Goal: Find contact information: Find contact information

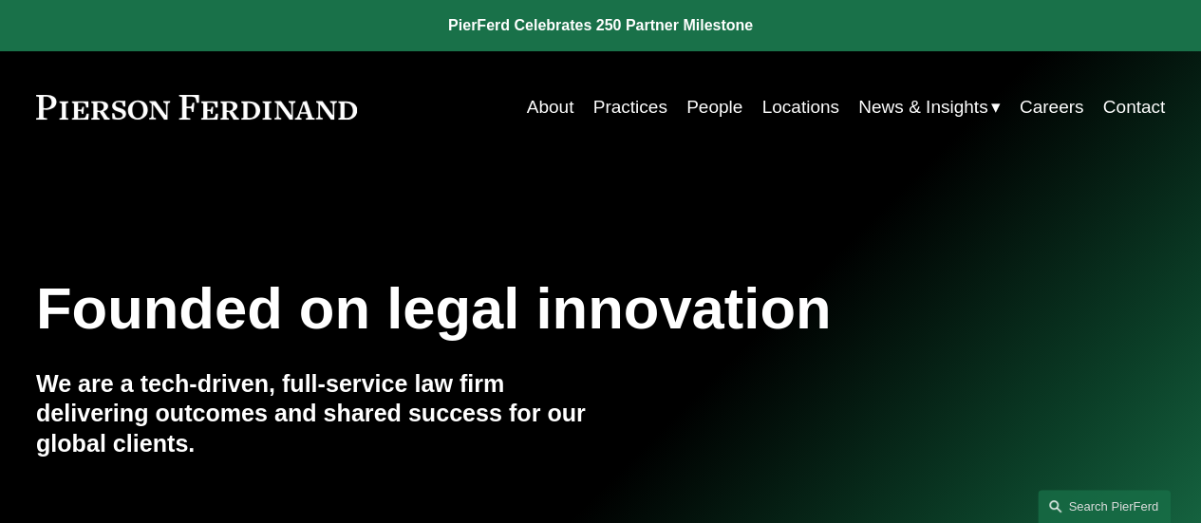
click at [812, 102] on link "Locations" at bounding box center [800, 107] width 77 height 36
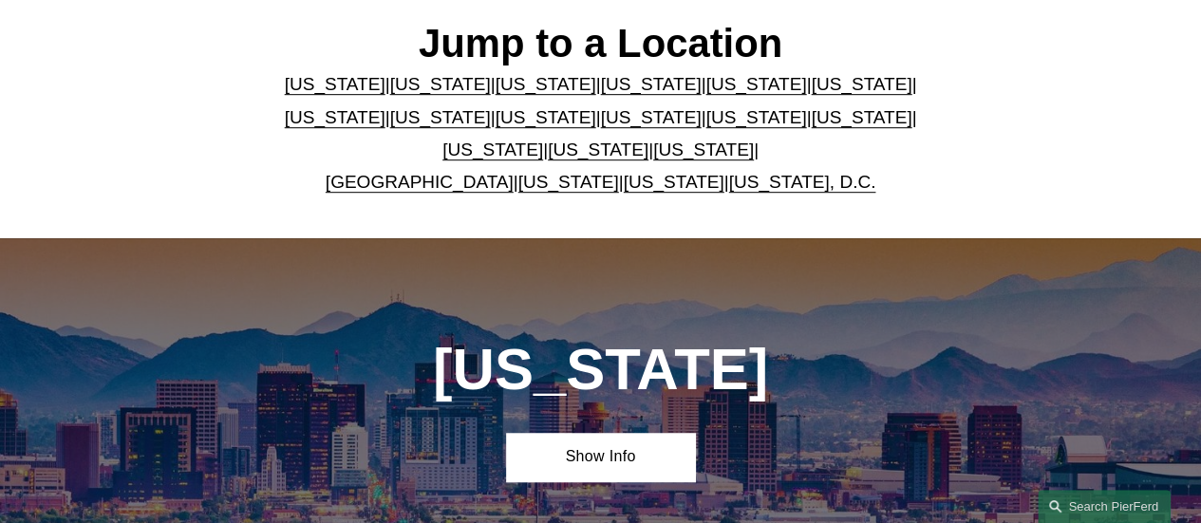
scroll to position [570, 0]
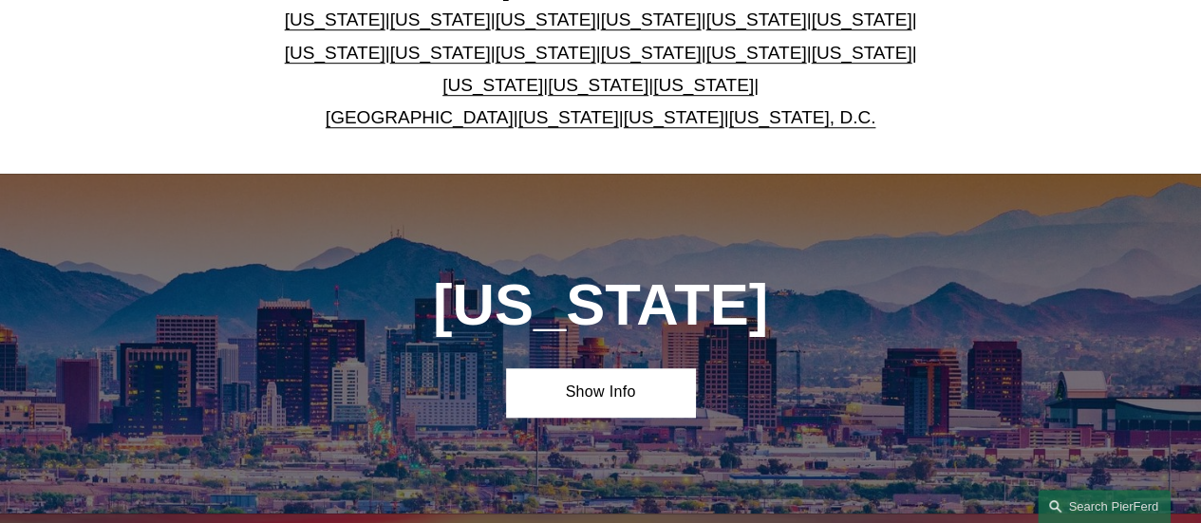
click at [615, 28] on link "[US_STATE]" at bounding box center [651, 19] width 101 height 20
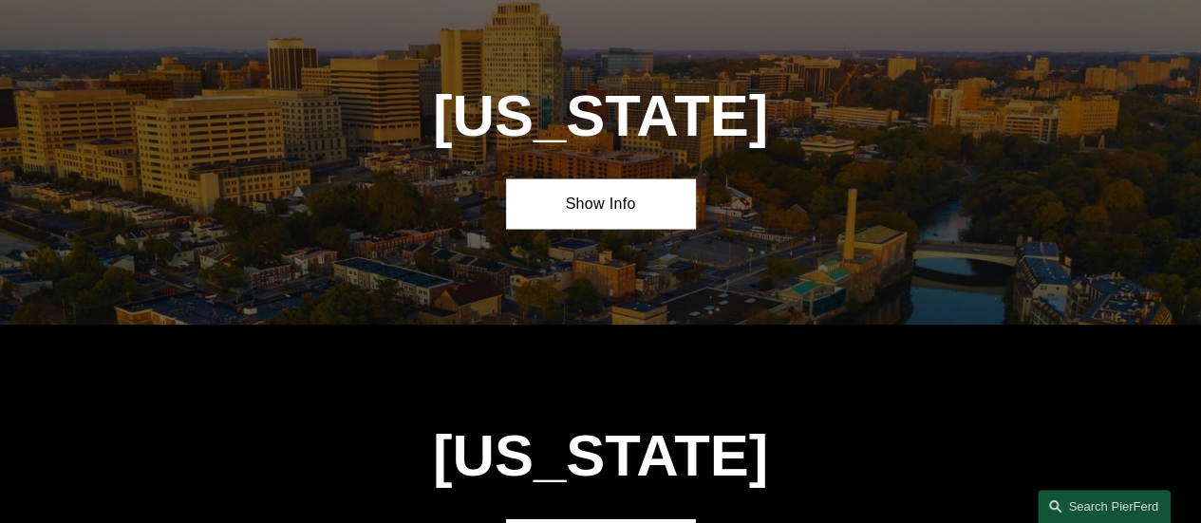
scroll to position [1781, 0]
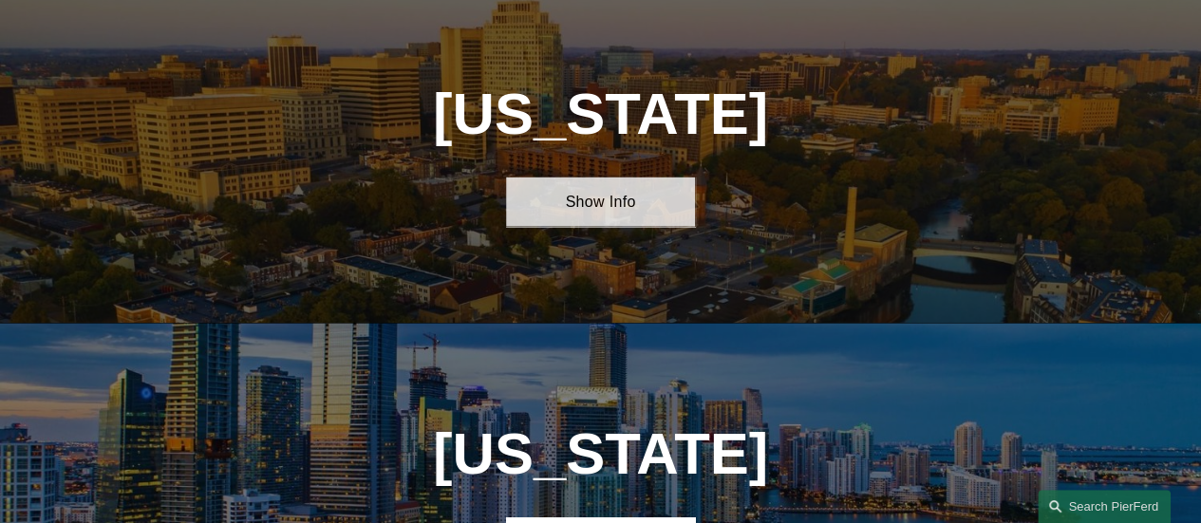
click at [586, 216] on link "Show Info" at bounding box center [600, 201] width 188 height 48
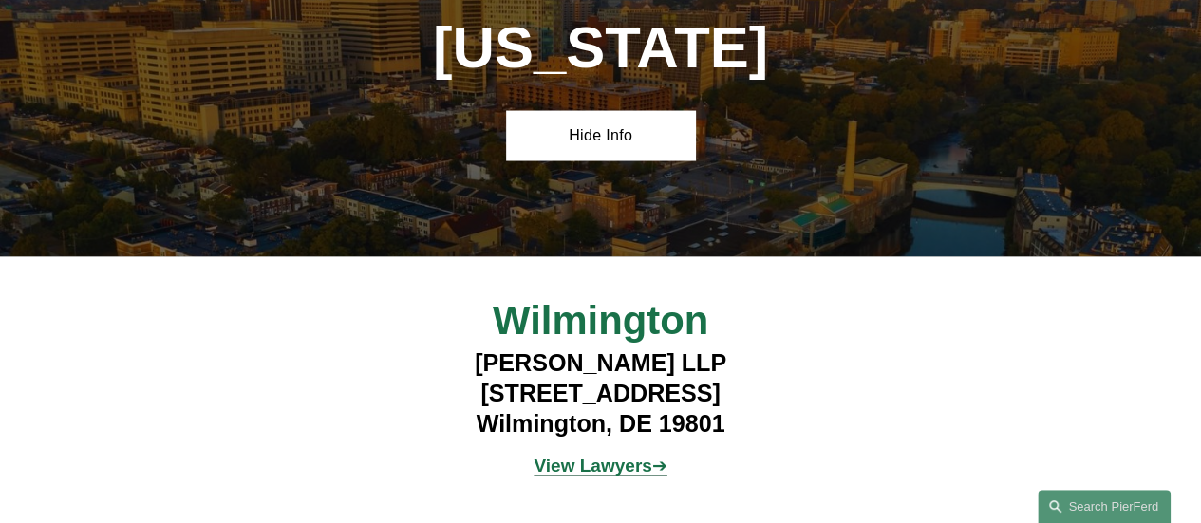
scroll to position [1876, 0]
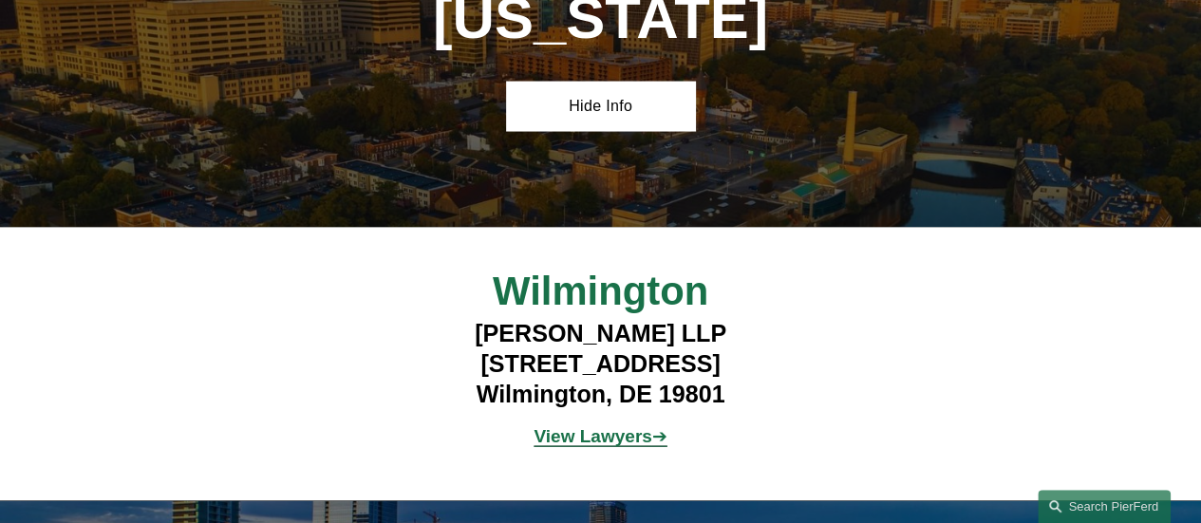
click at [575, 446] on strong "View Lawyers" at bounding box center [593, 436] width 118 height 20
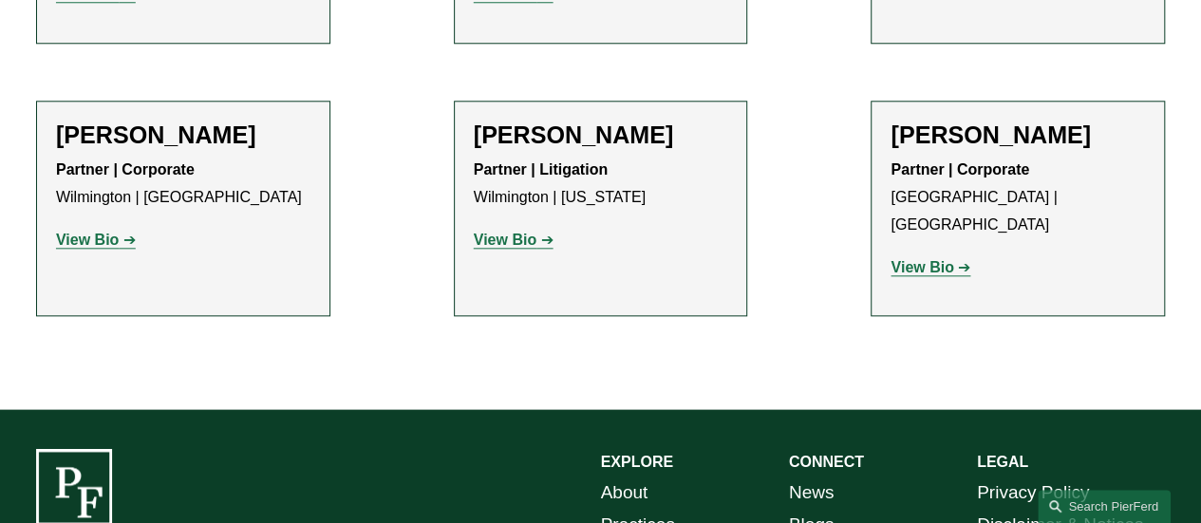
scroll to position [855, 0]
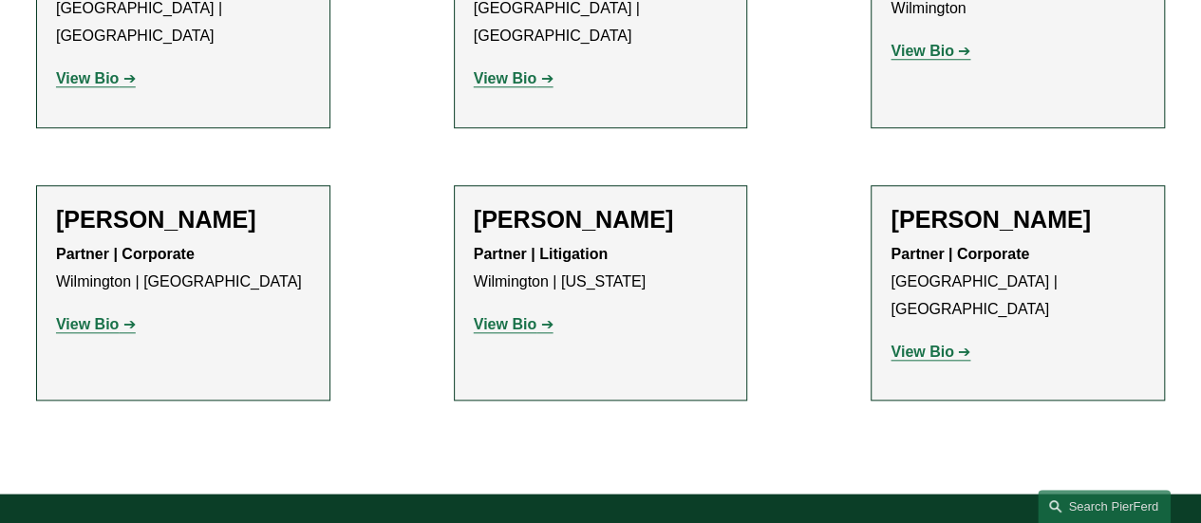
click at [938, 344] on strong "View Bio" at bounding box center [922, 352] width 63 height 16
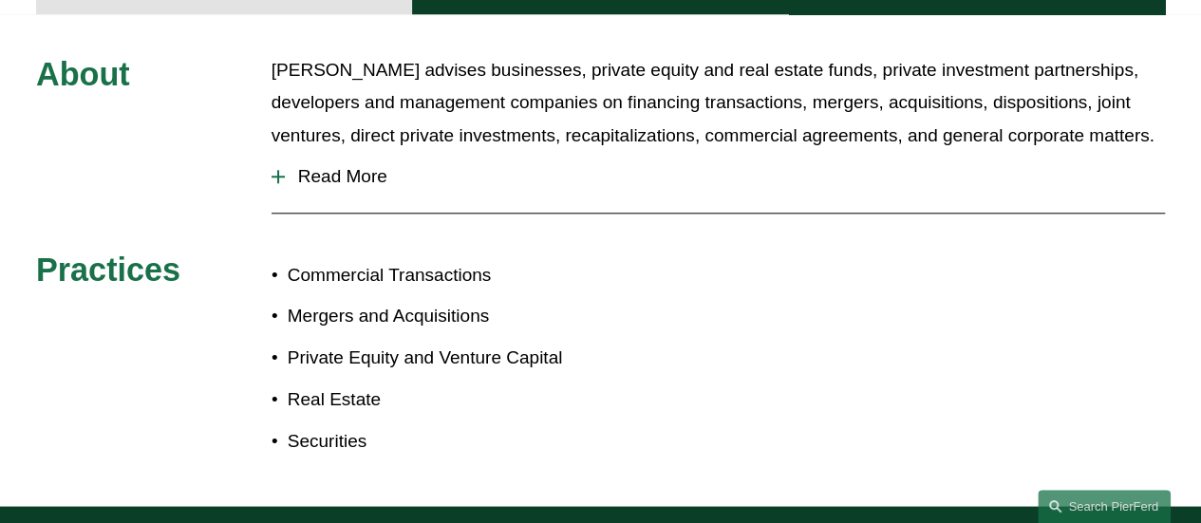
scroll to position [855, 0]
